Goal: Task Accomplishment & Management: Complete application form

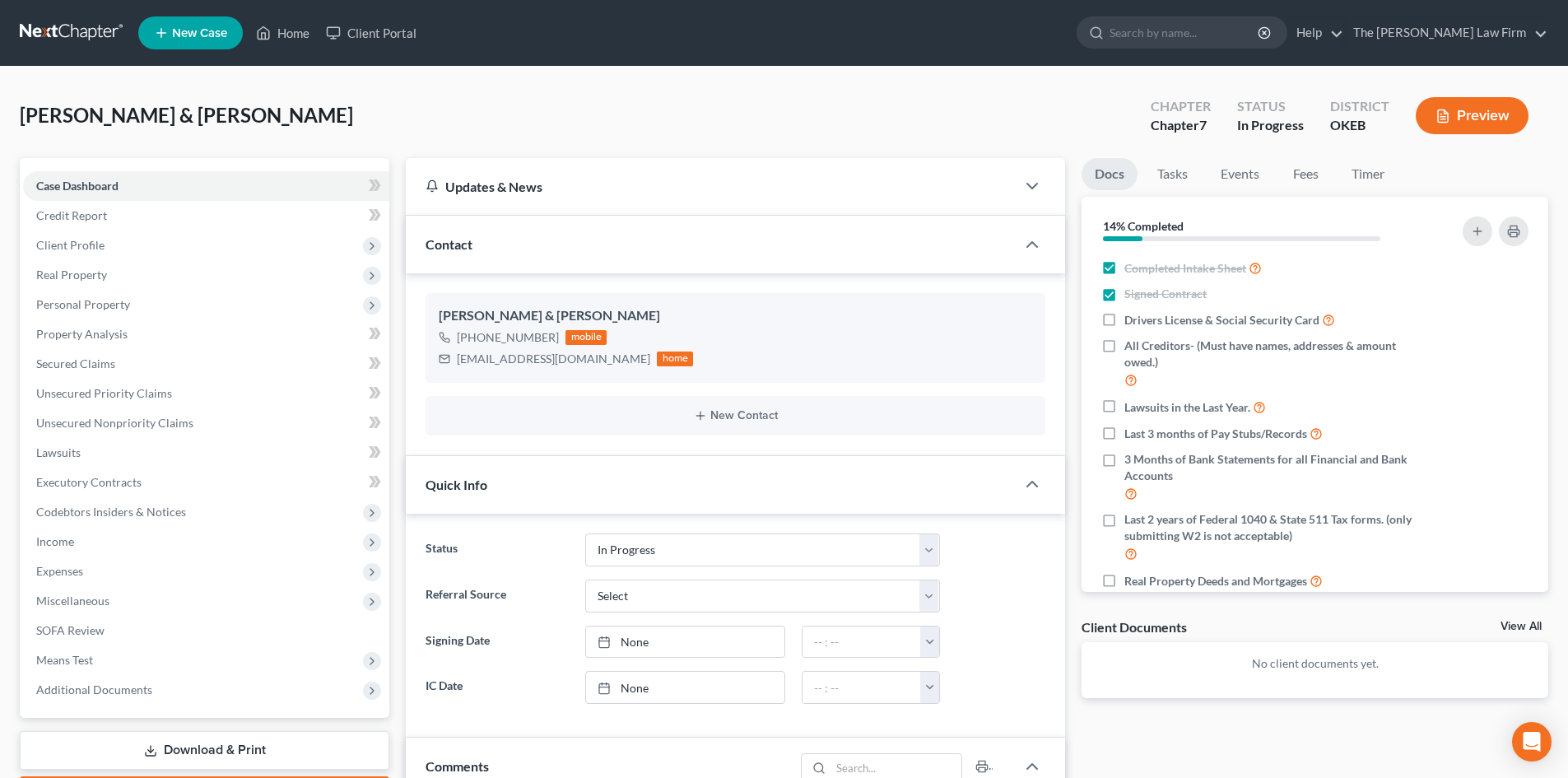
select select "4"
click at [1193, 32] on input "search" at bounding box center [1185, 33] width 150 height 31
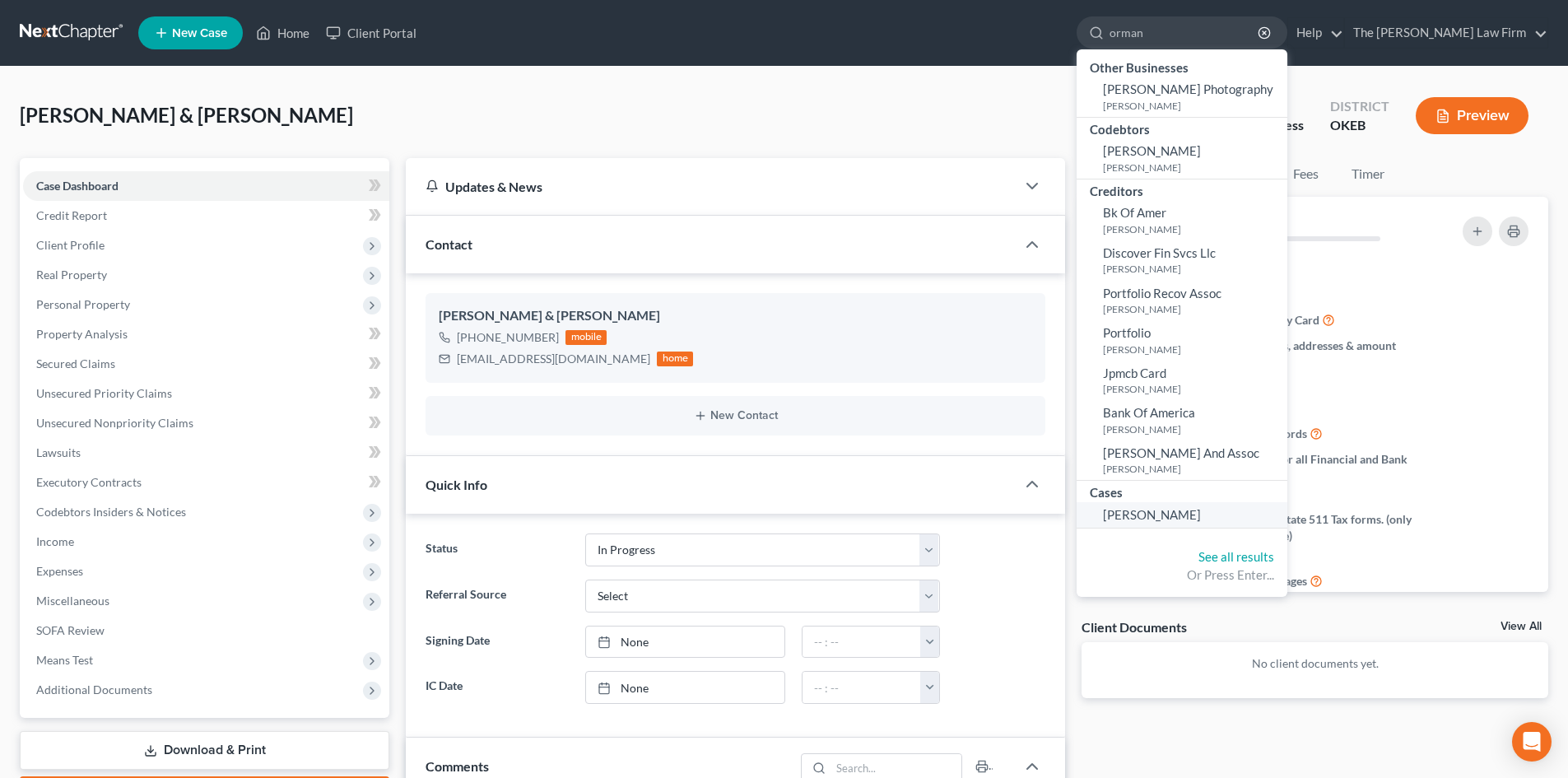
type input "orman"
click at [1201, 515] on span "[PERSON_NAME]" at bounding box center [1152, 514] width 98 height 15
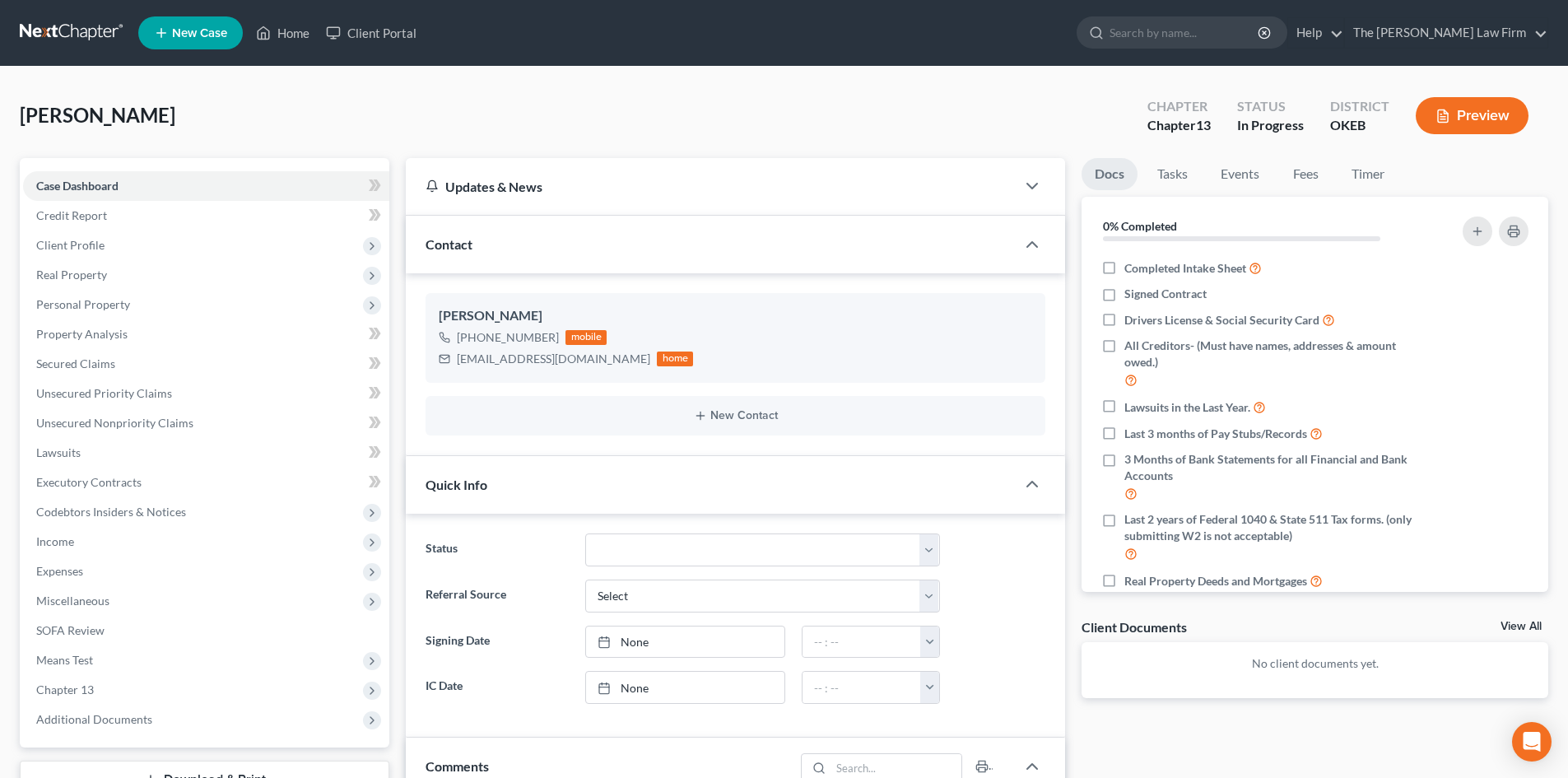
scroll to position [62, 0]
click at [83, 246] on span "Client Profile" at bounding box center [70, 244] width 68 height 14
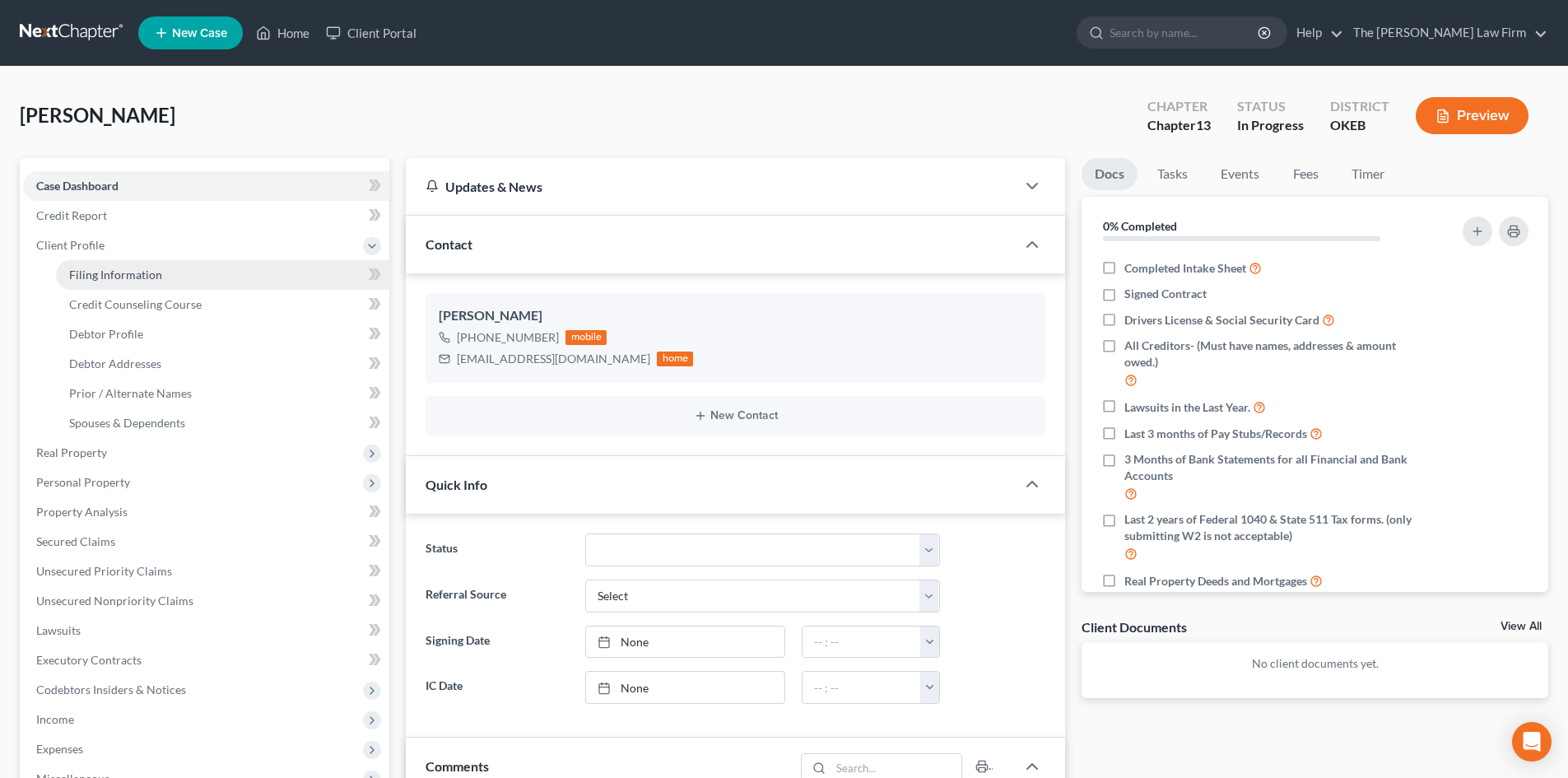
click at [222, 281] on link "Filing Information" at bounding box center [223, 275] width 334 height 30
select select "1"
select select "0"
select select "3"
select select "37"
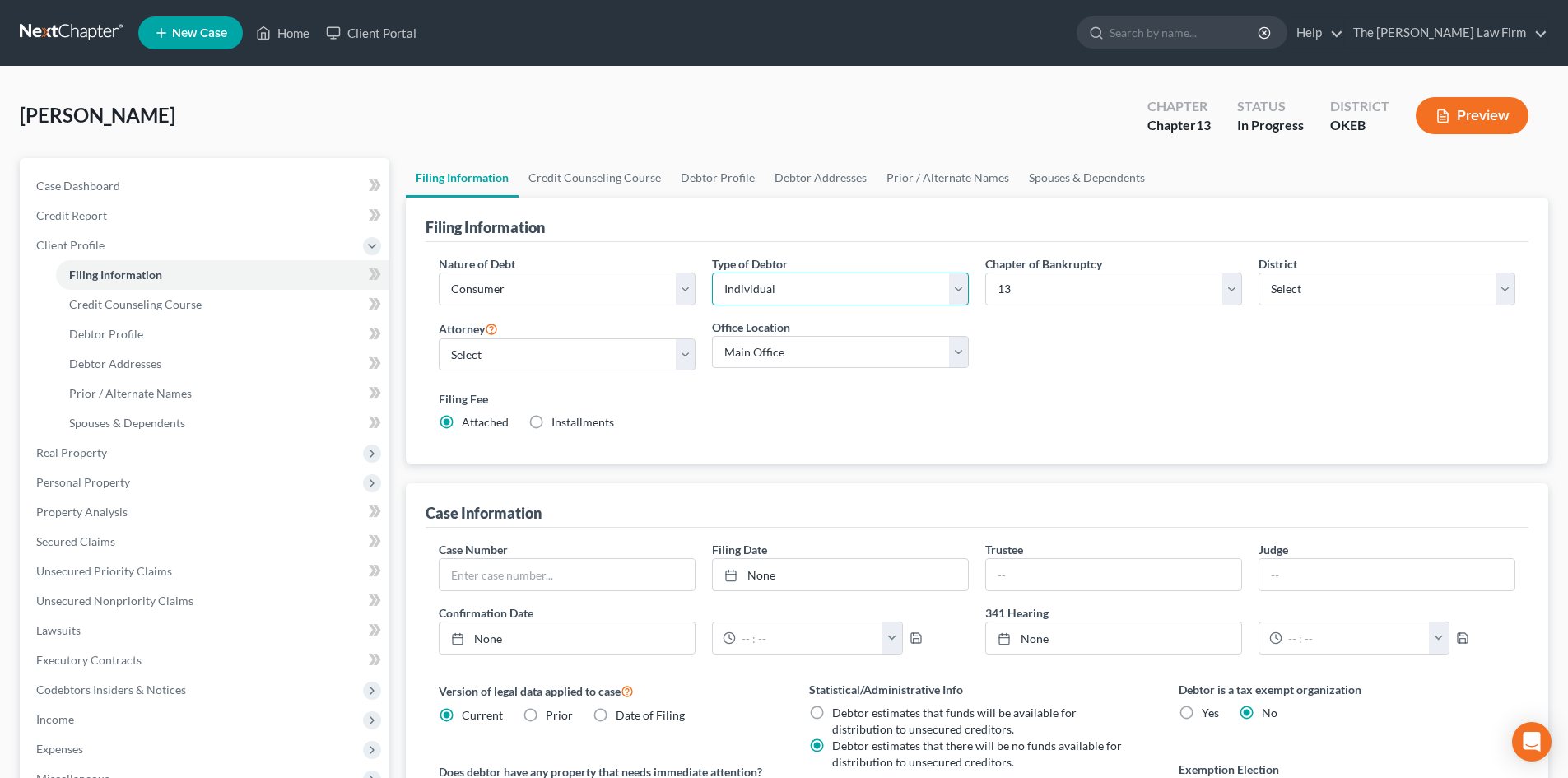
click at [958, 286] on select "Select Individual Joint" at bounding box center [840, 289] width 256 height 33
select select "1"
click at [712, 273] on select "Select Individual Joint" at bounding box center [840, 289] width 256 height 33
click at [578, 178] on link "Credit Counseling Course" at bounding box center [595, 178] width 152 height 40
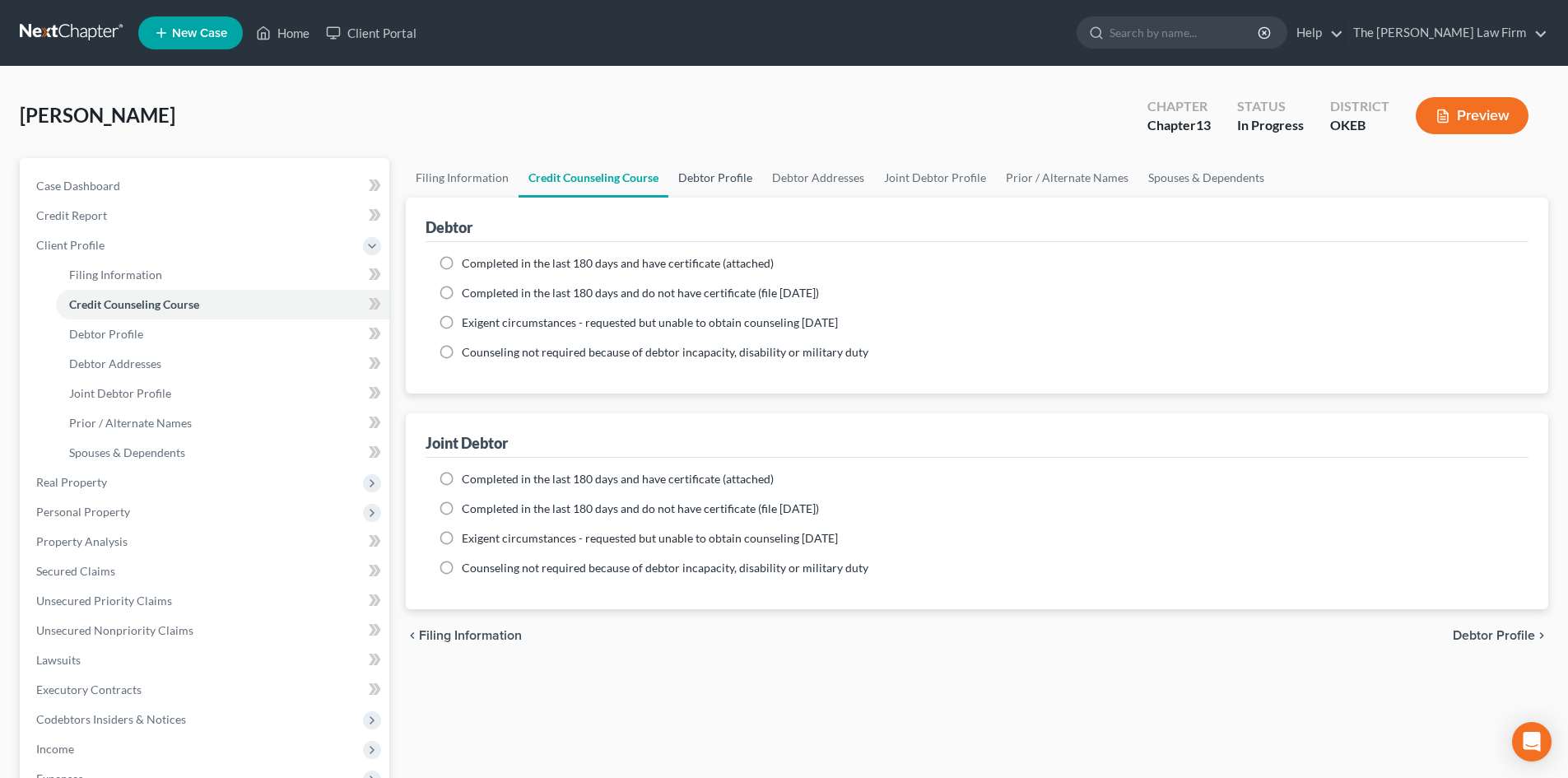
click at [711, 176] on link "Debtor Profile" at bounding box center [715, 178] width 94 height 40
select select "1"
select select "0"
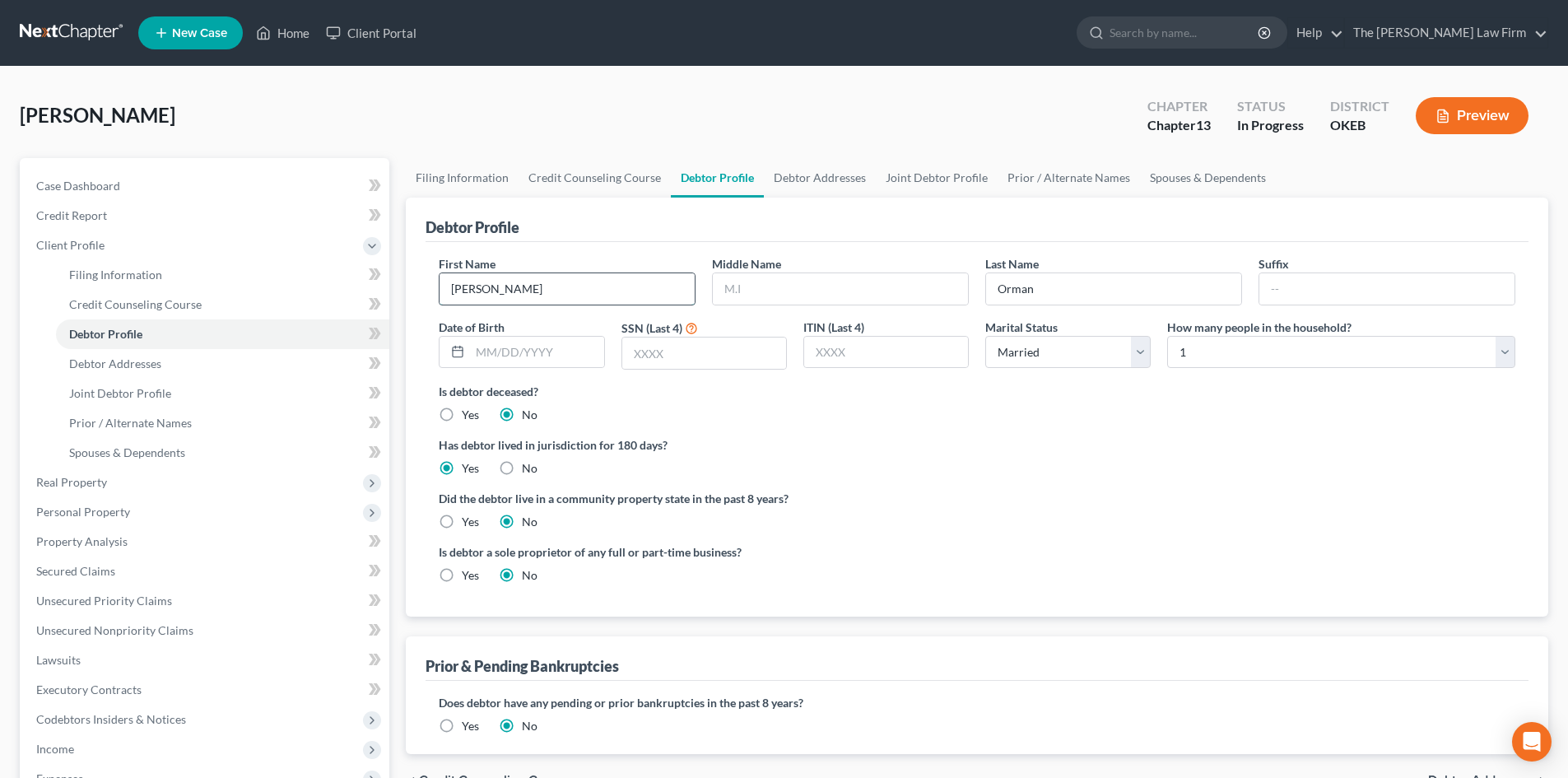
click at [449, 292] on input "[PERSON_NAME]" at bounding box center [567, 289] width 256 height 32
type input "[PERSON_NAME] & [PERSON_NAME]"
click at [820, 177] on link "Debtor Addresses" at bounding box center [820, 178] width 112 height 40
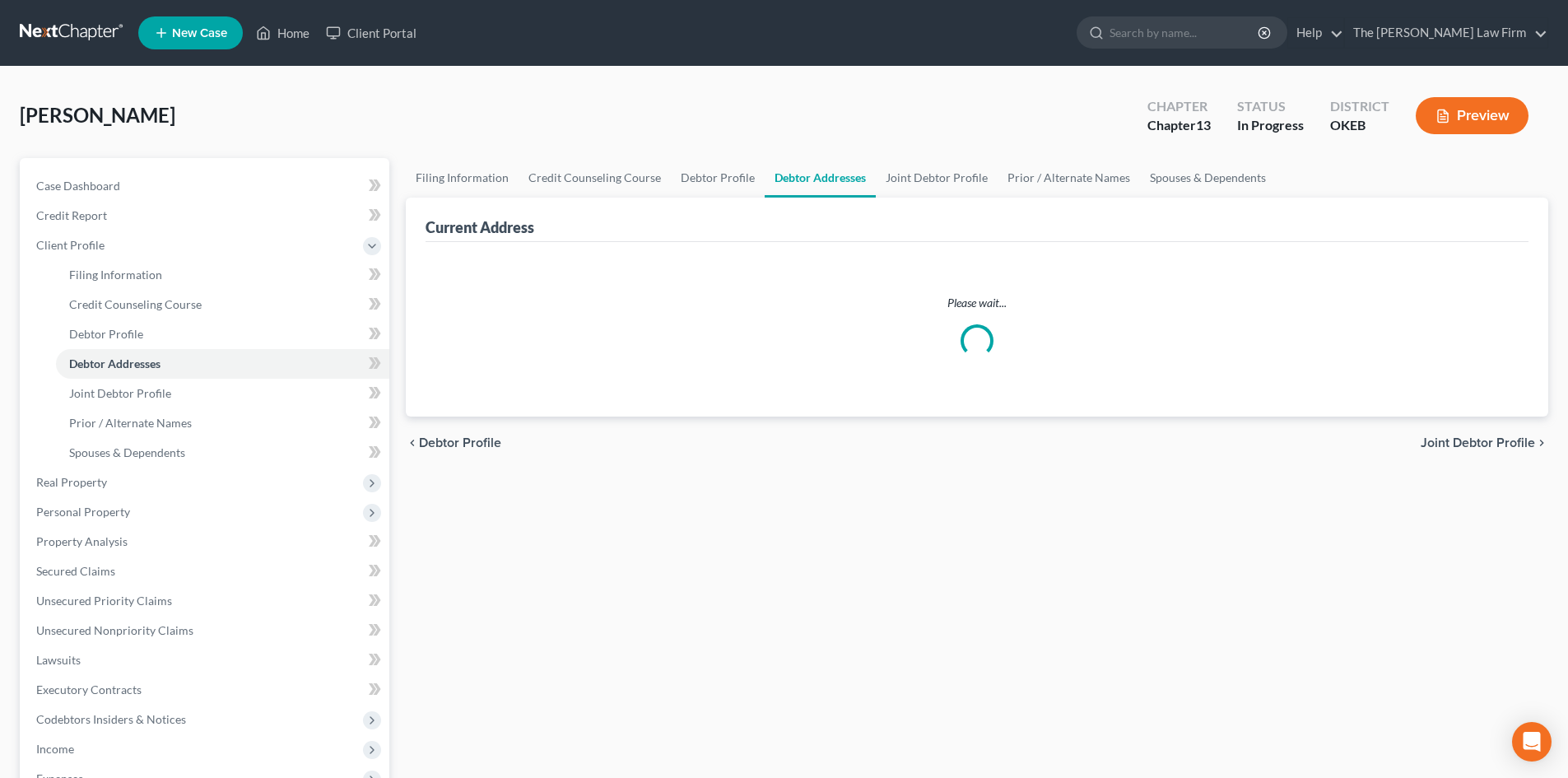
select select "0"
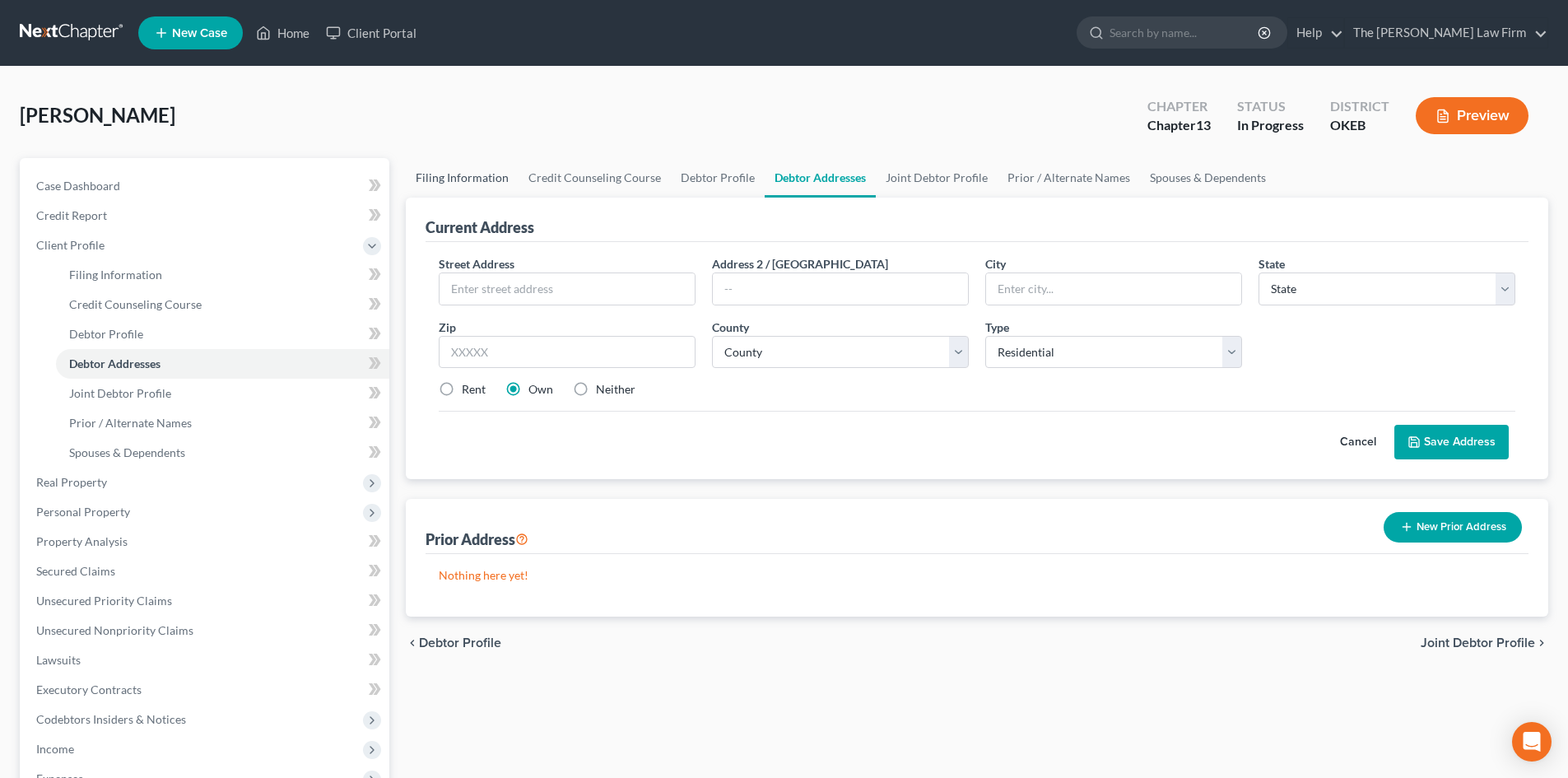
click at [474, 174] on link "Filing Information" at bounding box center [462, 178] width 112 height 40
select select "1"
select select "3"
select select "63"
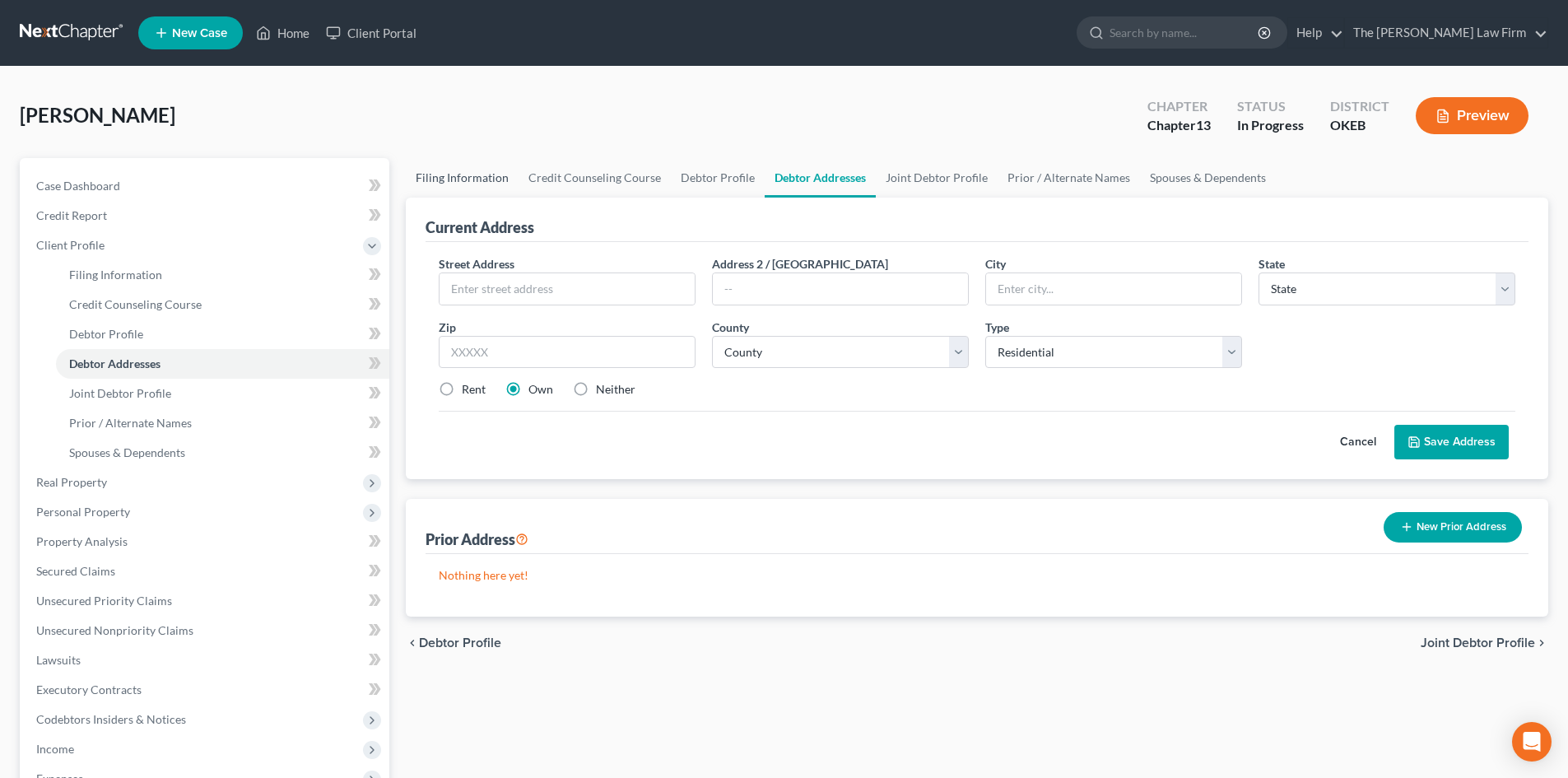
select select "0"
select select "37"
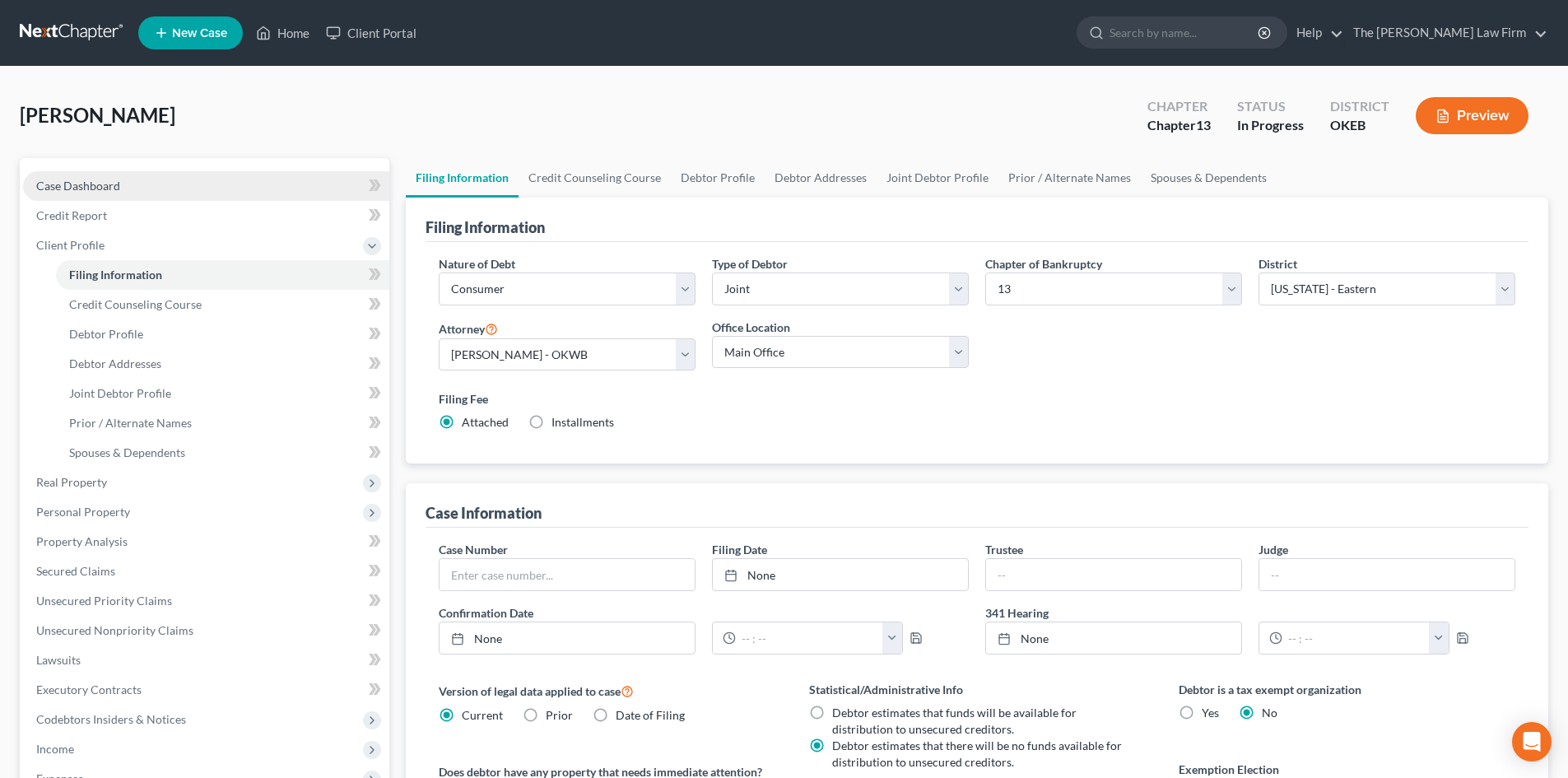
click at [136, 184] on link "Case Dashboard" at bounding box center [206, 186] width 366 height 30
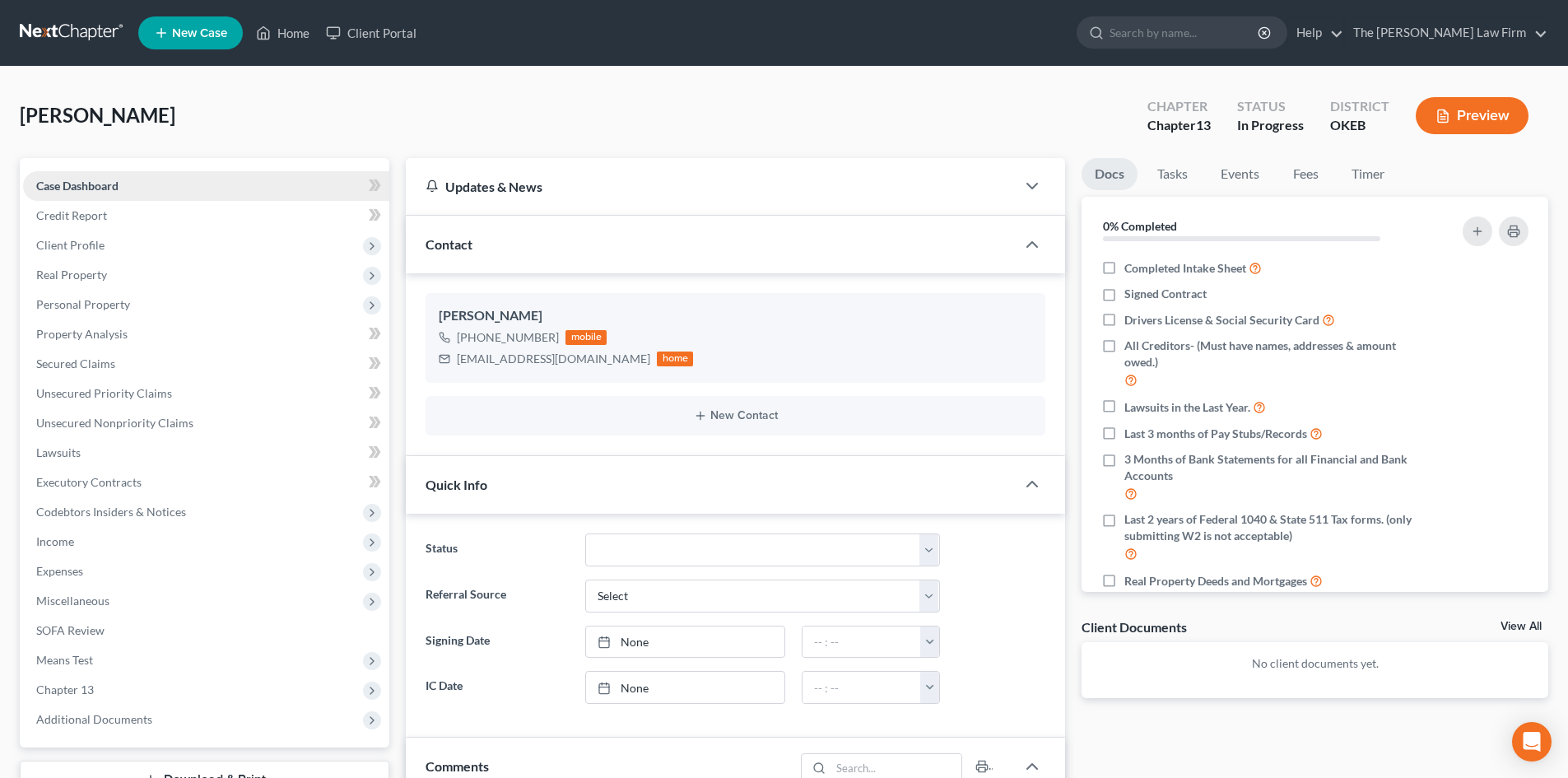
scroll to position [62, 0]
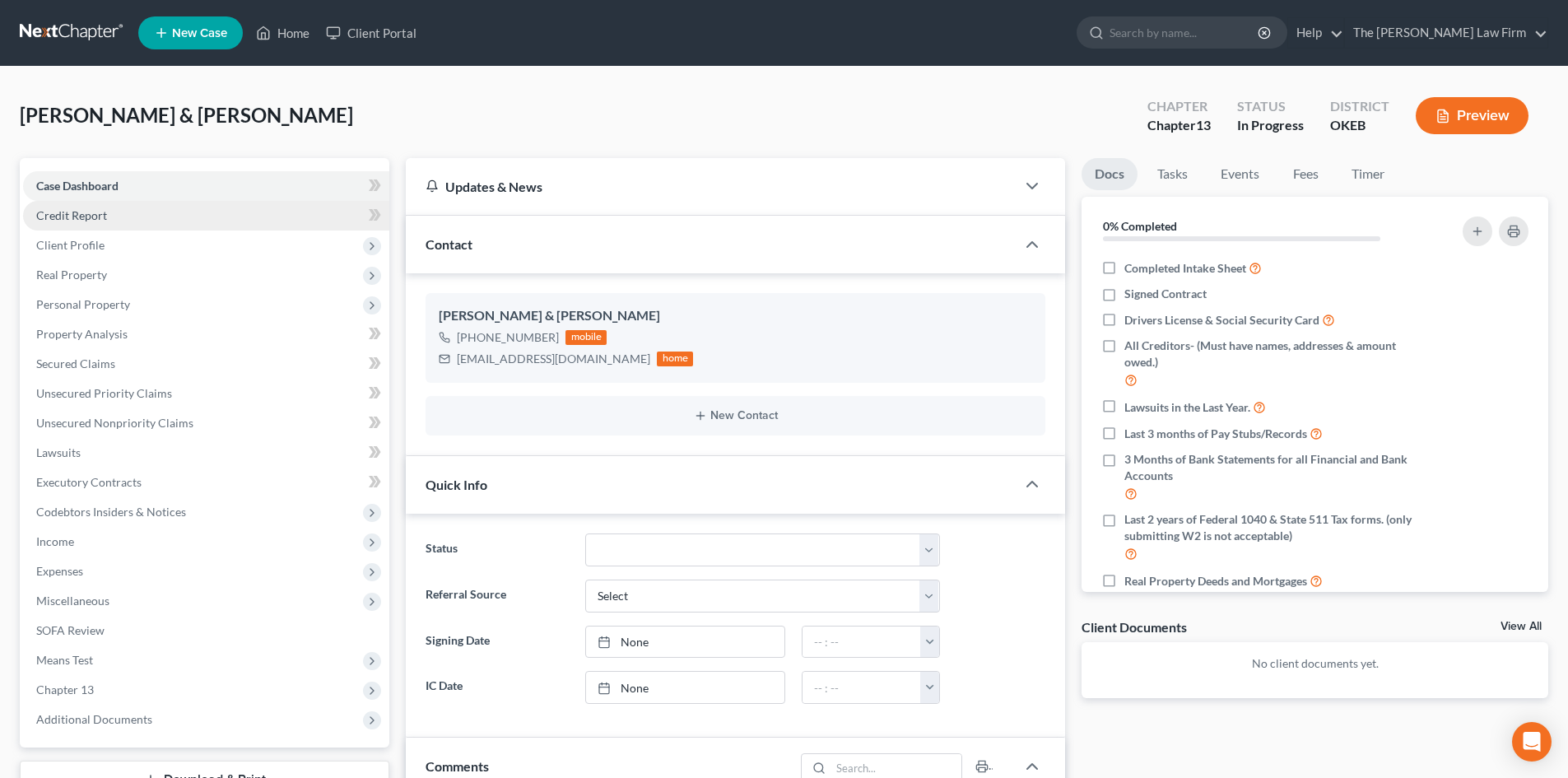
scroll to position [62, 0]
